Goal: Task Accomplishment & Management: Manage account settings

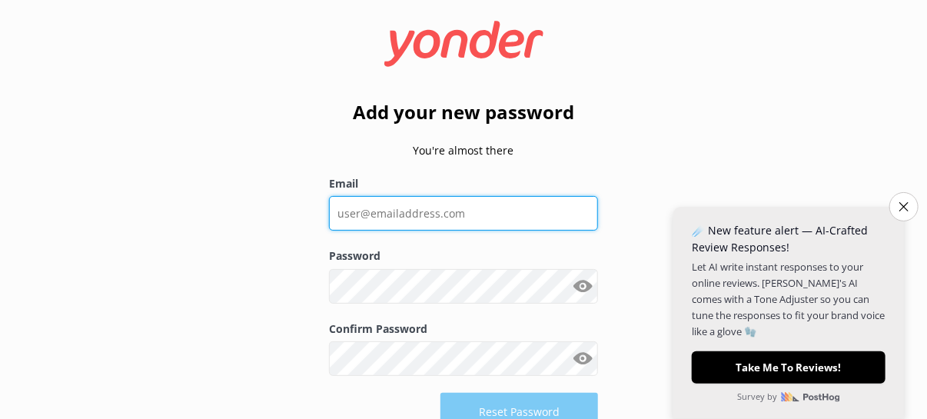
click at [431, 218] on input "Email" at bounding box center [463, 213] width 269 height 35
type input "[EMAIL_ADDRESS][DOMAIN_NAME]"
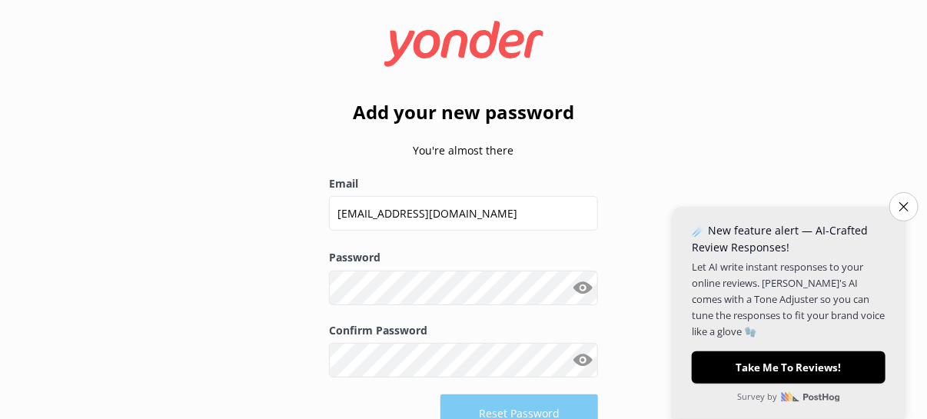
click at [582, 289] on button "Show password" at bounding box center [582, 287] width 31 height 31
click at [509, 401] on button "Reset Password" at bounding box center [520, 413] width 158 height 38
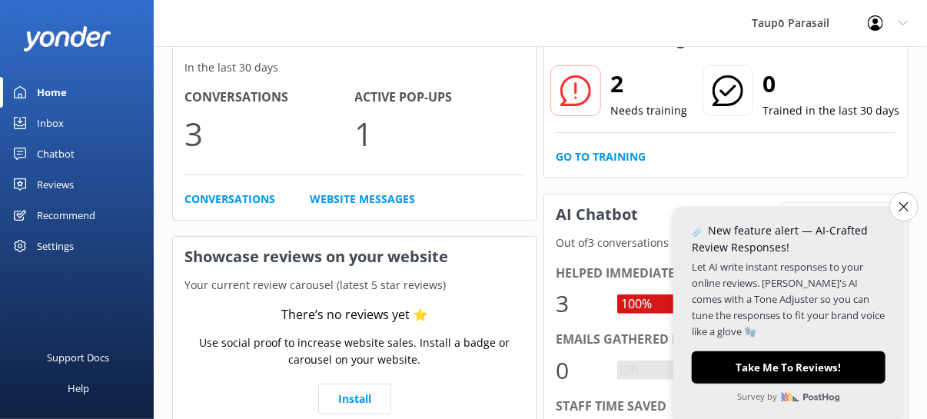
scroll to position [154, 0]
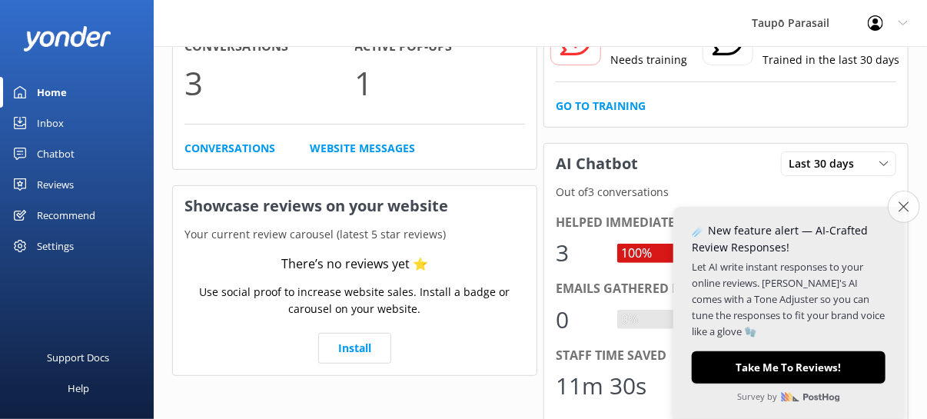
click at [901, 204] on icon "Close survey" at bounding box center [904, 206] width 10 height 10
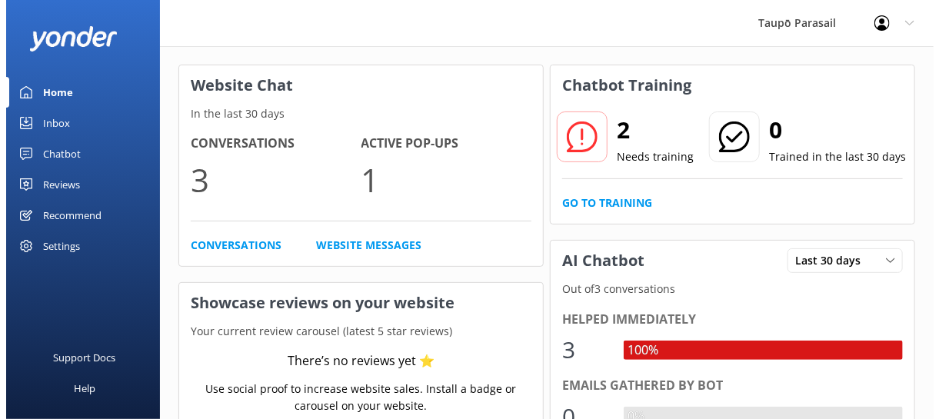
scroll to position [0, 0]
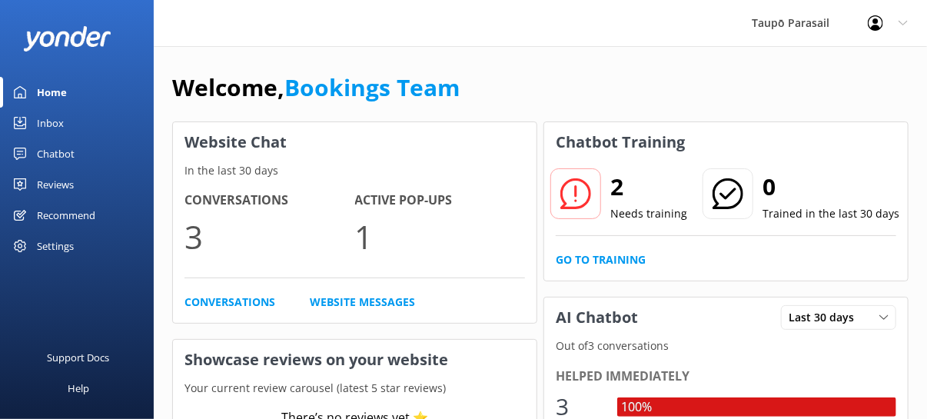
click at [50, 123] on div "Inbox" at bounding box center [50, 123] width 27 height 31
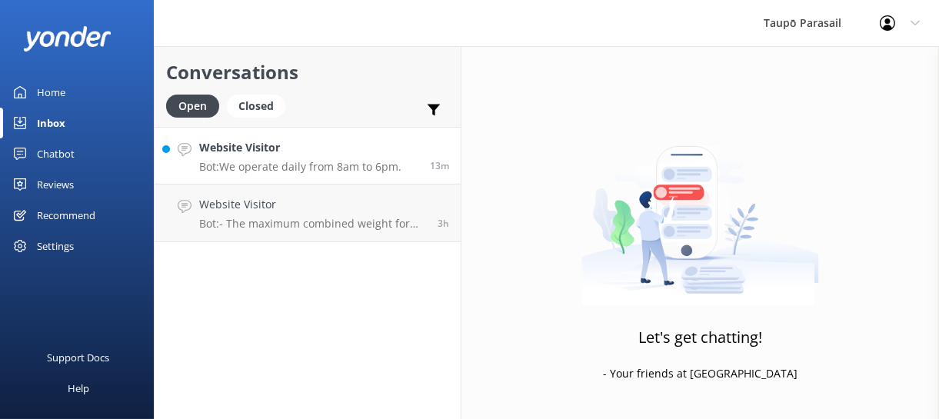
click at [298, 160] on p "Bot: We operate daily from 8am to 6pm." at bounding box center [300, 167] width 202 height 14
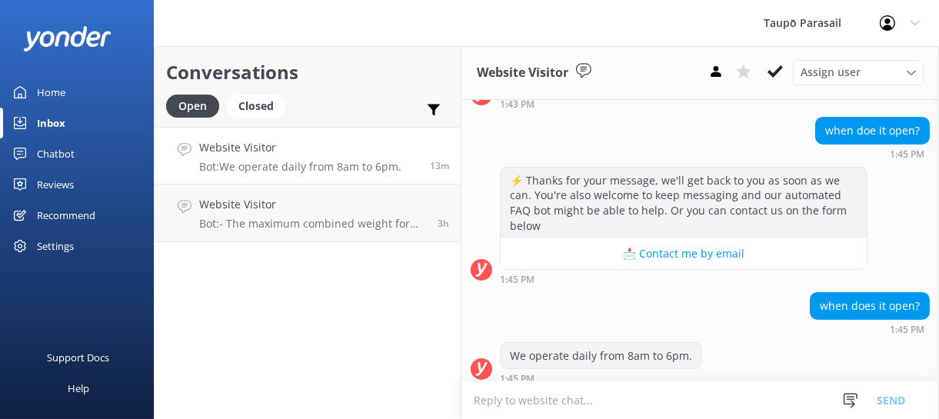
scroll to position [598, 0]
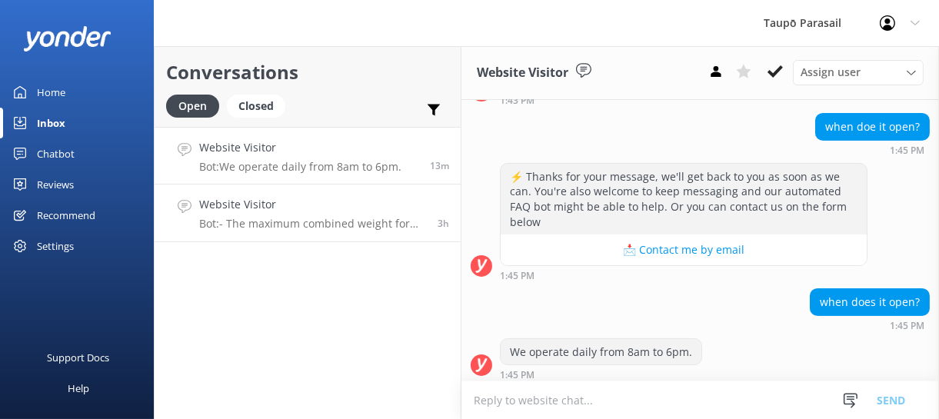
click at [358, 232] on link "Website Visitor Bot: - The maximum combined weight for tandem or triple flights…" at bounding box center [308, 214] width 306 height 58
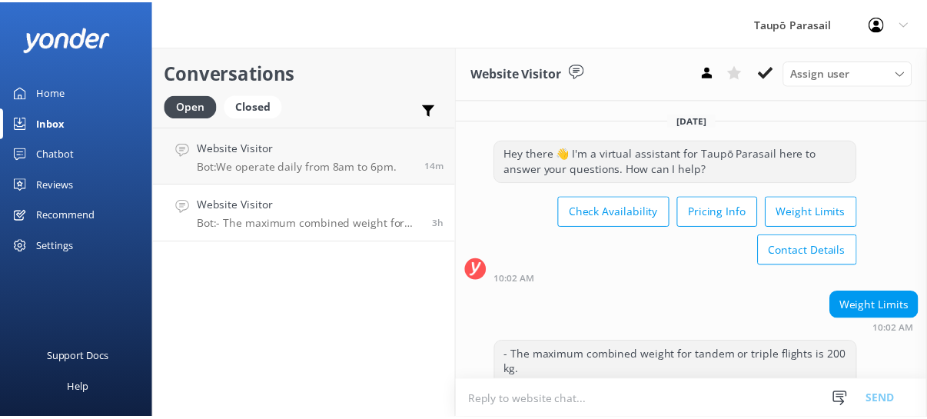
scroll to position [68, 0]
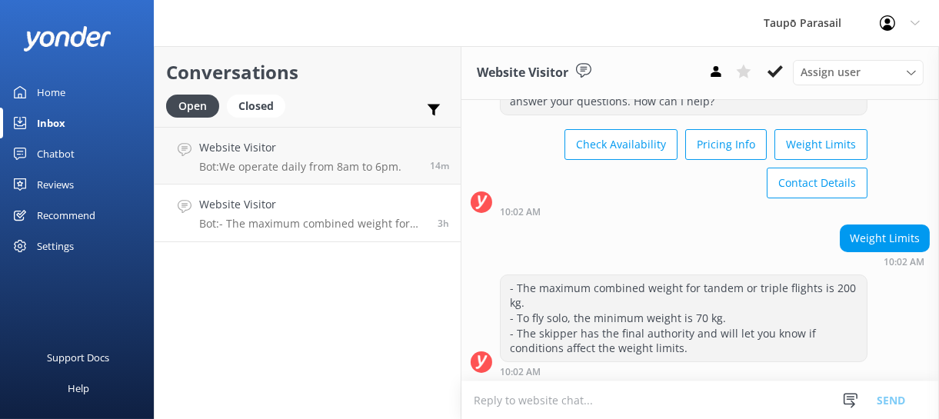
click at [63, 184] on div "Reviews" at bounding box center [55, 184] width 37 height 31
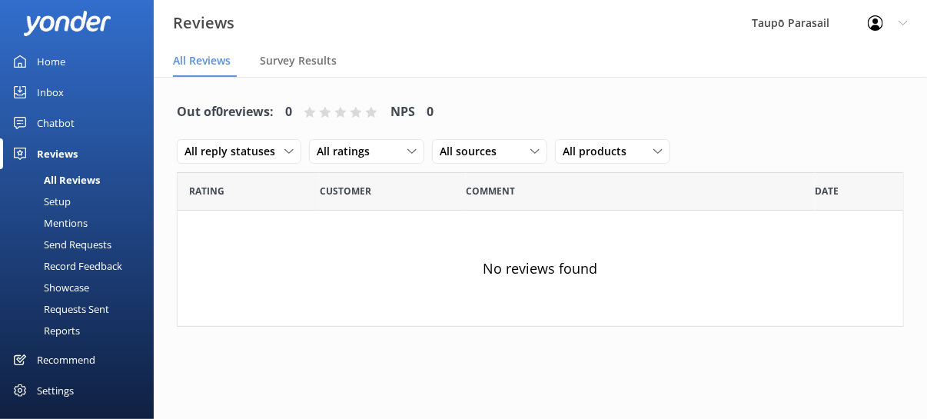
click at [45, 62] on div "Home" at bounding box center [51, 61] width 28 height 31
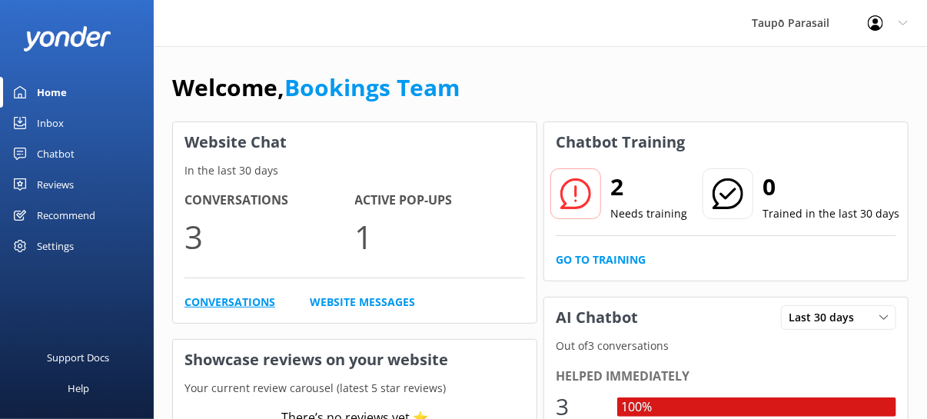
click at [240, 300] on link "Conversations" at bounding box center [230, 302] width 91 height 17
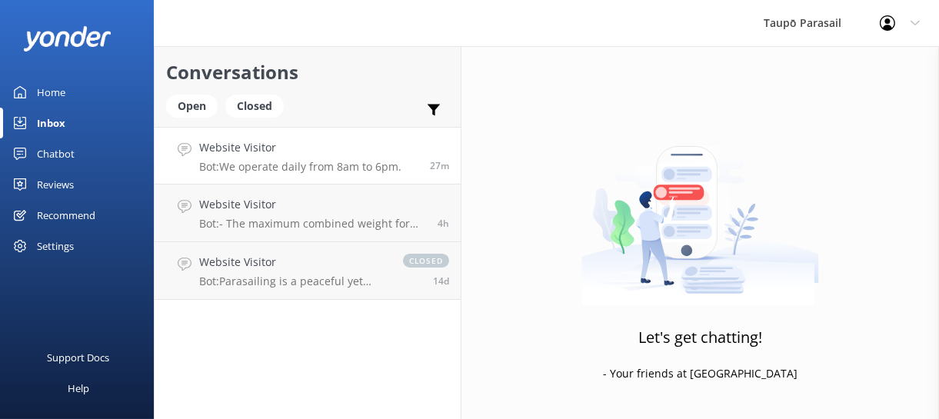
click at [304, 155] on h4 "Website Visitor" at bounding box center [300, 147] width 202 height 17
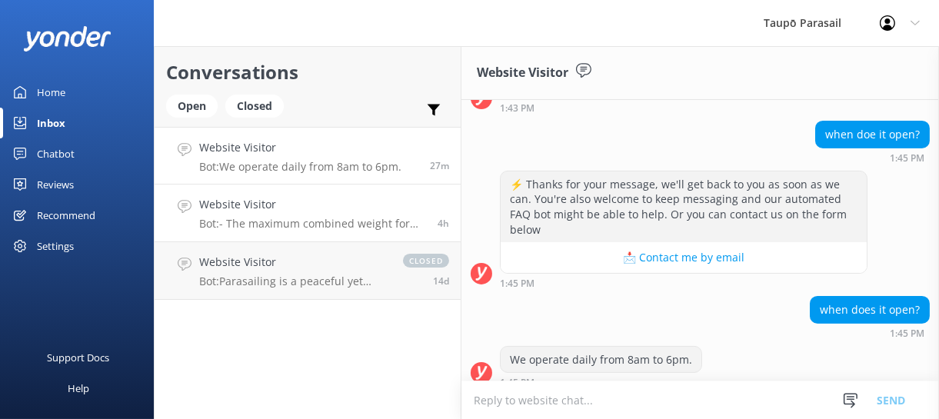
scroll to position [598, 0]
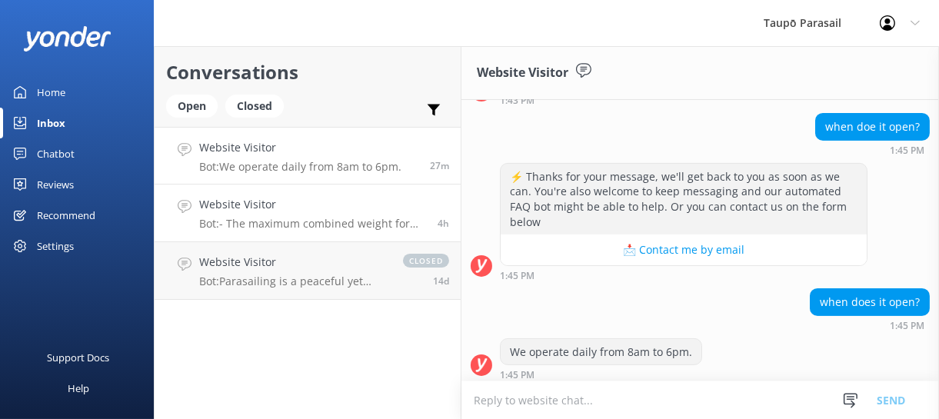
click at [282, 217] on p "Bot: - The maximum combined weight for tandem or triple flights is 200 kg. - To…" at bounding box center [312, 224] width 227 height 14
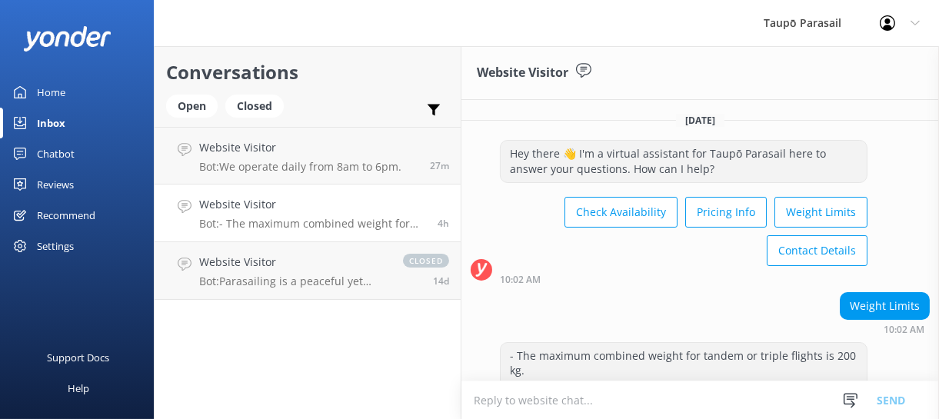
scroll to position [68, 0]
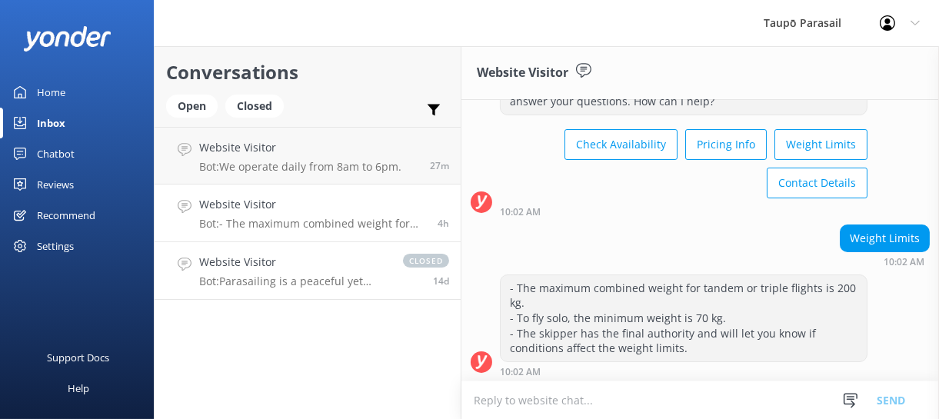
click at [237, 277] on p "Bot: Parasailing is a peaceful yet thrilling flight where you’re lifted up to 1…" at bounding box center [293, 281] width 188 height 14
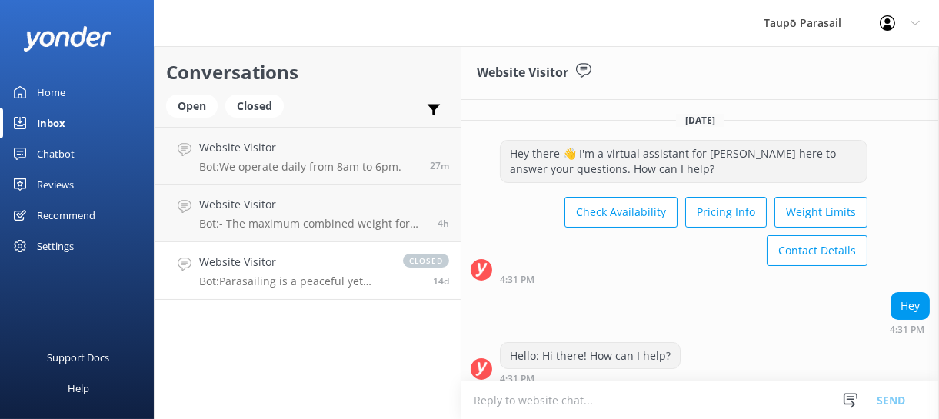
click at [53, 93] on div "Home" at bounding box center [51, 92] width 28 height 31
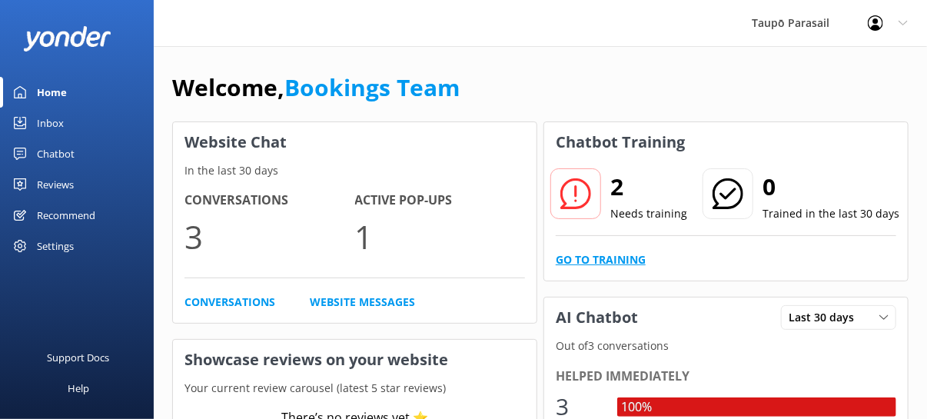
click at [592, 264] on link "Go to Training" at bounding box center [601, 259] width 90 height 17
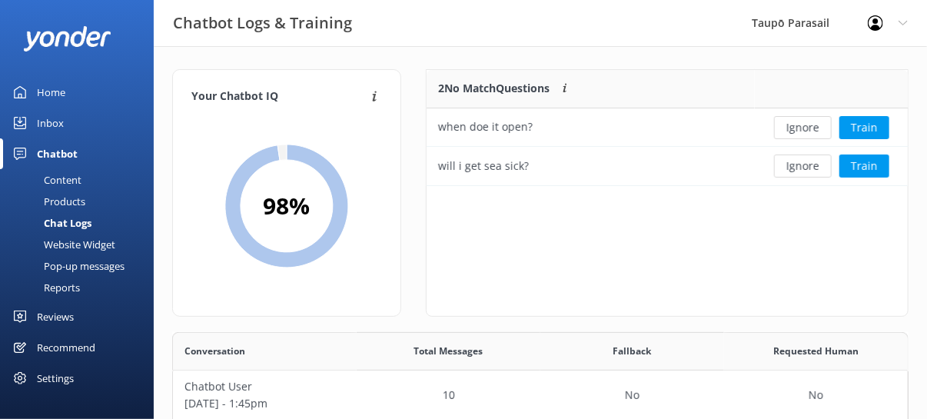
click at [567, 18] on div "Chatbot Logs & Training Taupō Parasail Profile Settings Logout" at bounding box center [463, 23] width 927 height 46
click at [71, 185] on div "Content" at bounding box center [45, 180] width 72 height 22
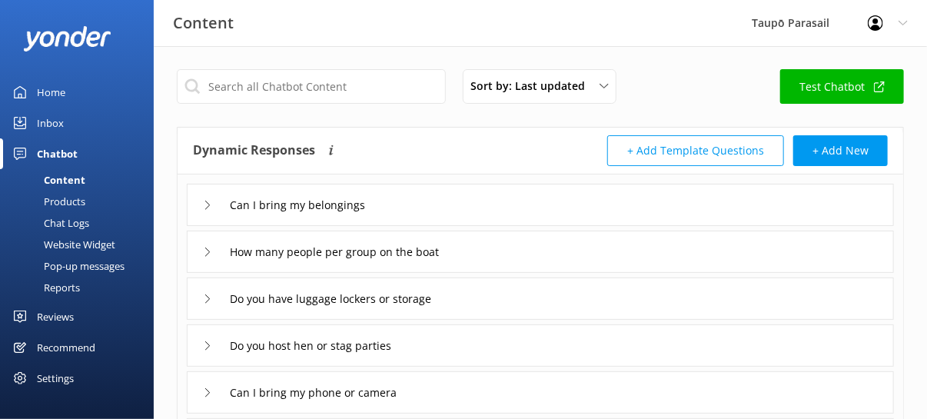
click at [76, 205] on div "Products" at bounding box center [47, 202] width 76 height 22
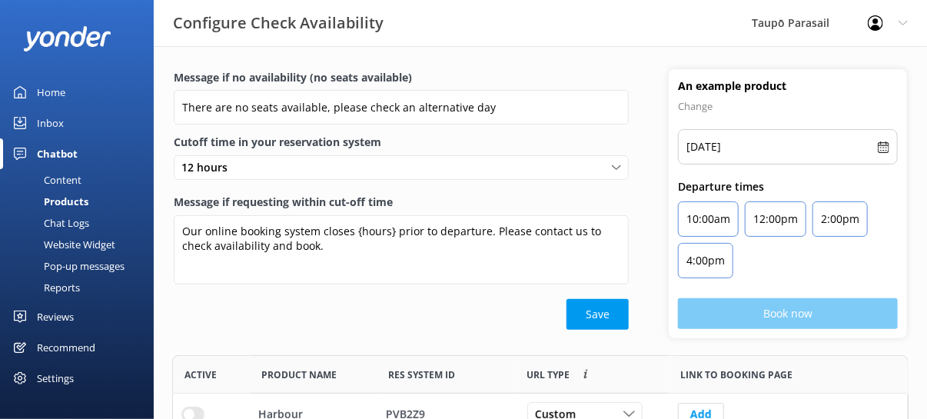
scroll to position [408, 725]
click at [77, 223] on div "Chat Logs" at bounding box center [49, 223] width 80 height 22
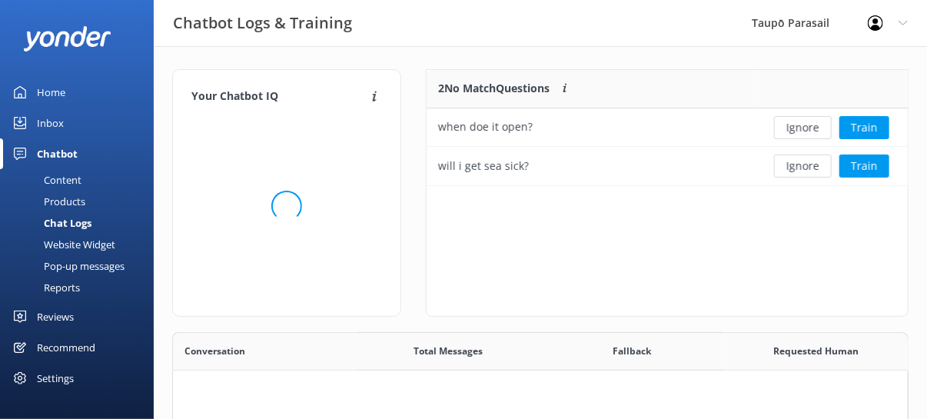
scroll to position [178, 725]
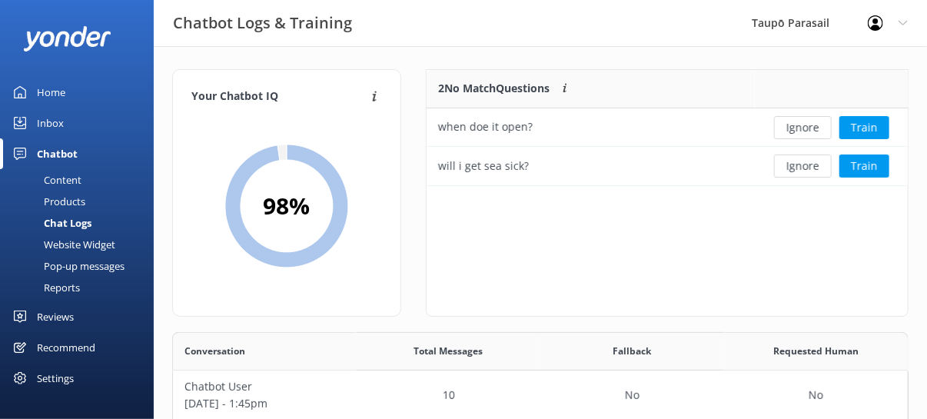
click at [95, 246] on div "Website Widget" at bounding box center [62, 245] width 106 height 22
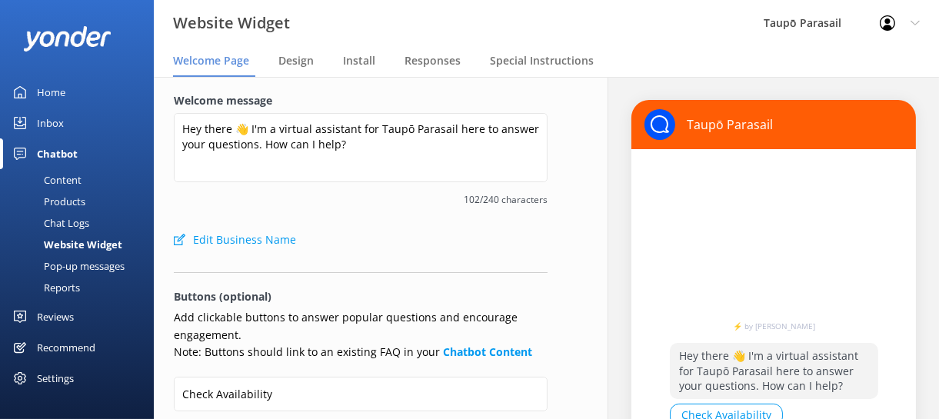
click at [98, 265] on div "Pop-up messages" at bounding box center [66, 266] width 115 height 22
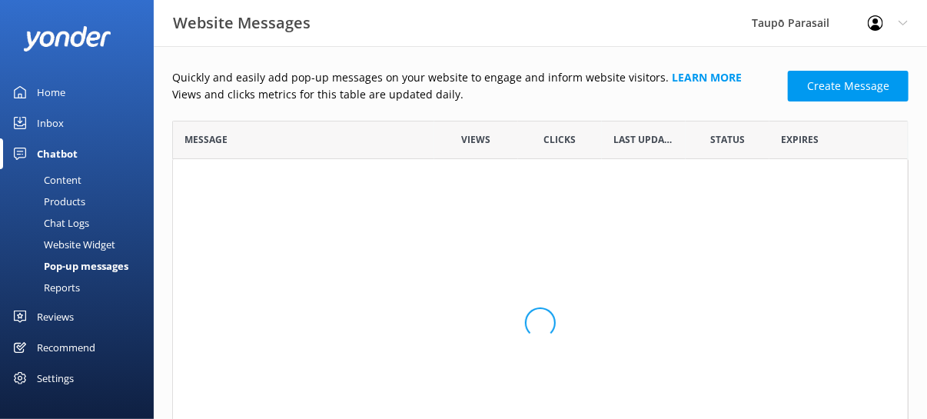
scroll to position [12, 12]
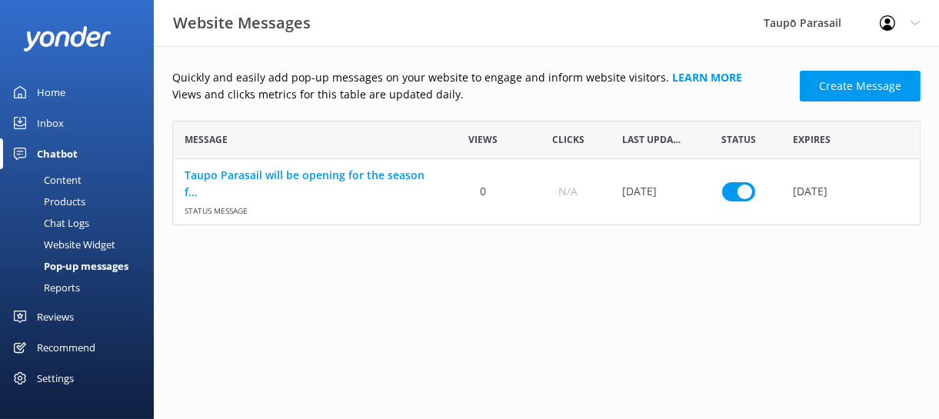
click at [77, 288] on div "Reports" at bounding box center [44, 288] width 71 height 22
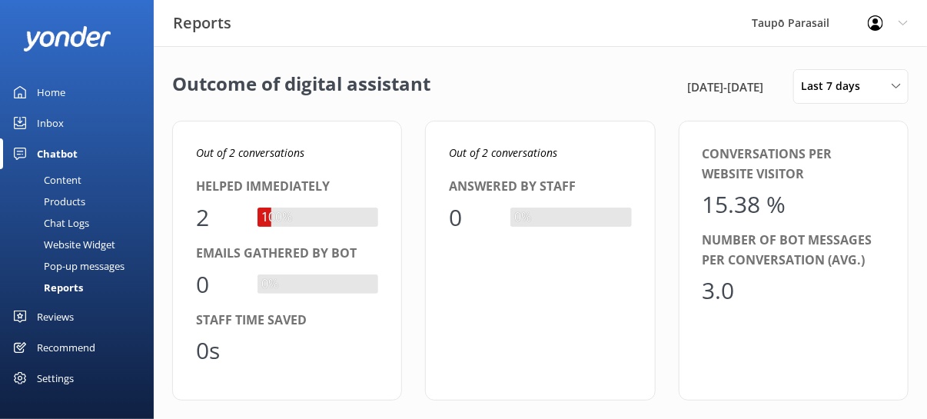
scroll to position [142, 678]
click at [62, 88] on div "Home" at bounding box center [51, 92] width 28 height 31
